Goal: Task Accomplishment & Management: Manage account settings

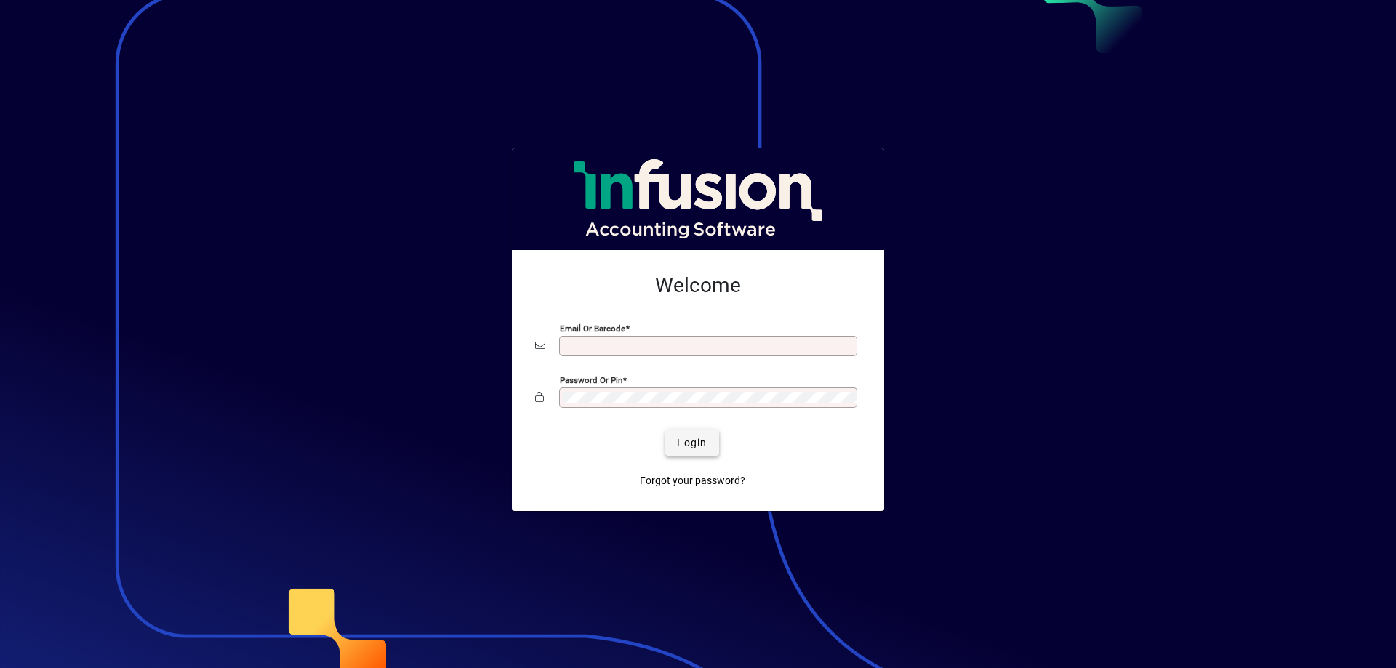
type input "**********"
click at [690, 444] on span "Login" at bounding box center [692, 442] width 30 height 15
